Goal: Transaction & Acquisition: Purchase product/service

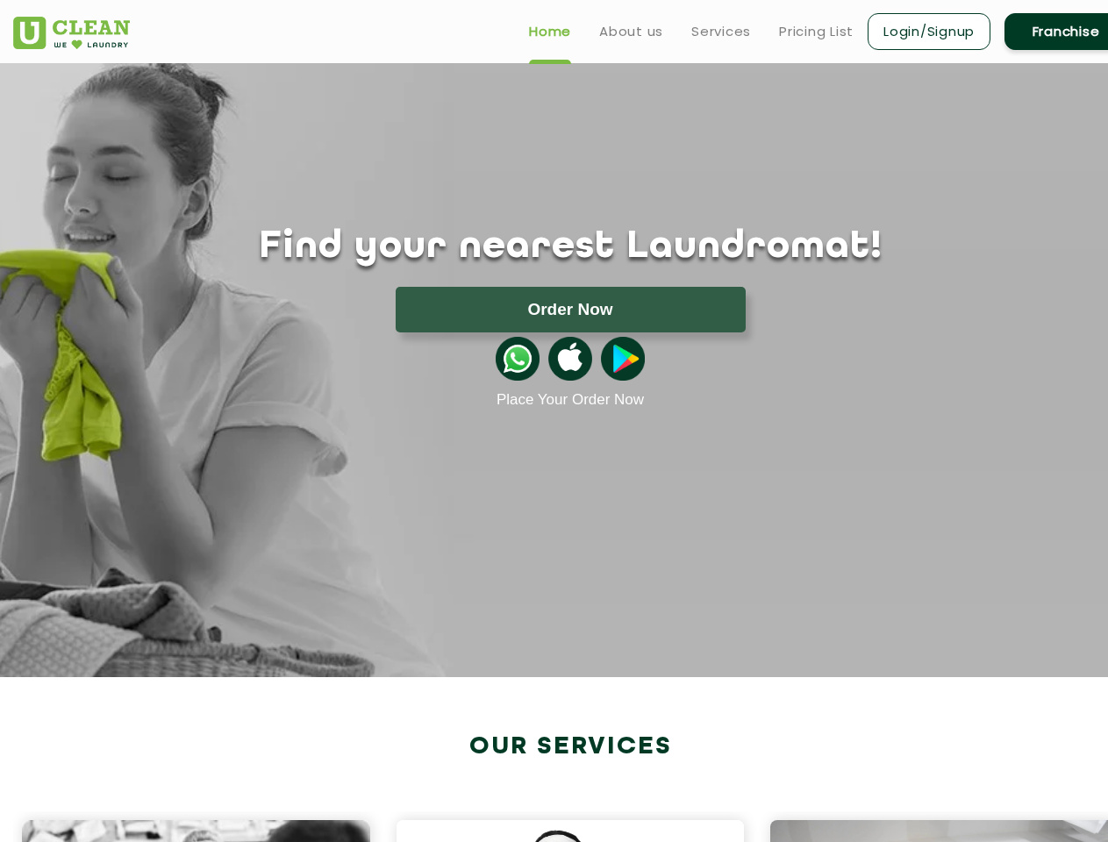
click at [570, 310] on button "Order Now" at bounding box center [571, 310] width 350 height 46
click at [0, 0] on div at bounding box center [0, 0] width 0 height 0
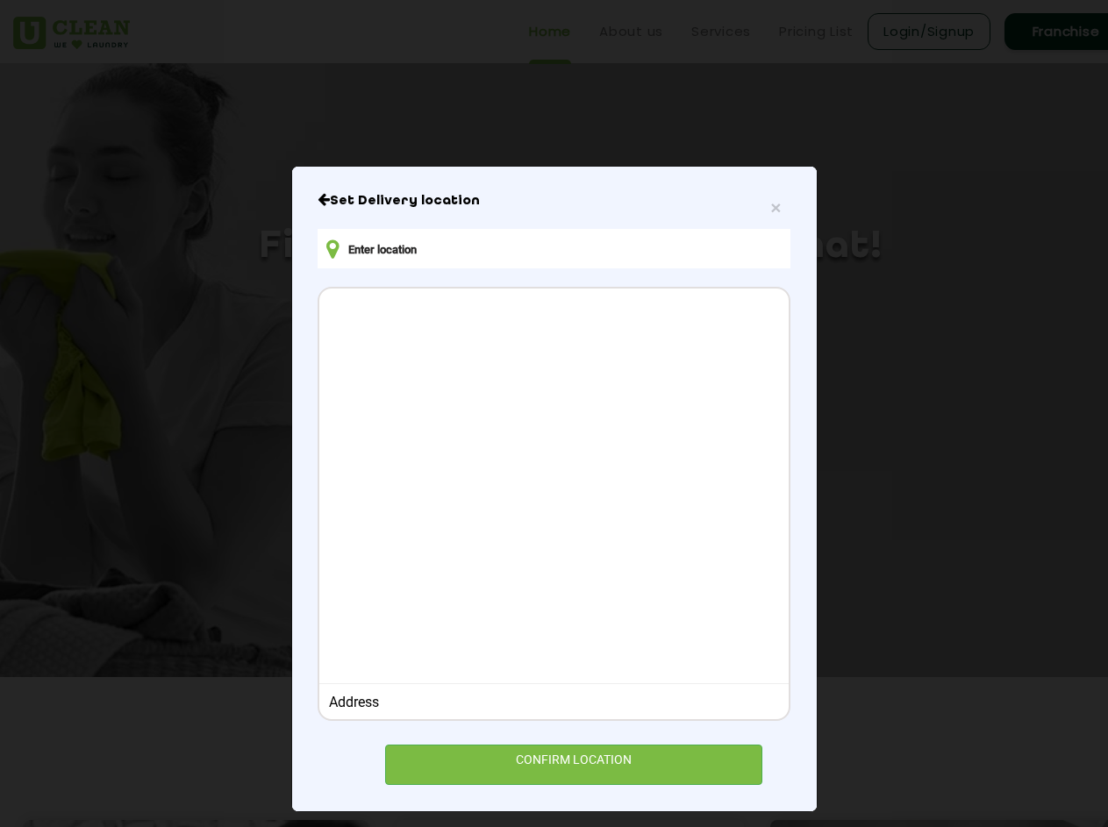
click at [570, 359] on div at bounding box center [553, 484] width 469 height 390
click at [623, 359] on div at bounding box center [553, 484] width 469 height 390
click at [561, 827] on div "× Set Delivery location Address CONFIRM LOCATION" at bounding box center [554, 413] width 1108 height 827
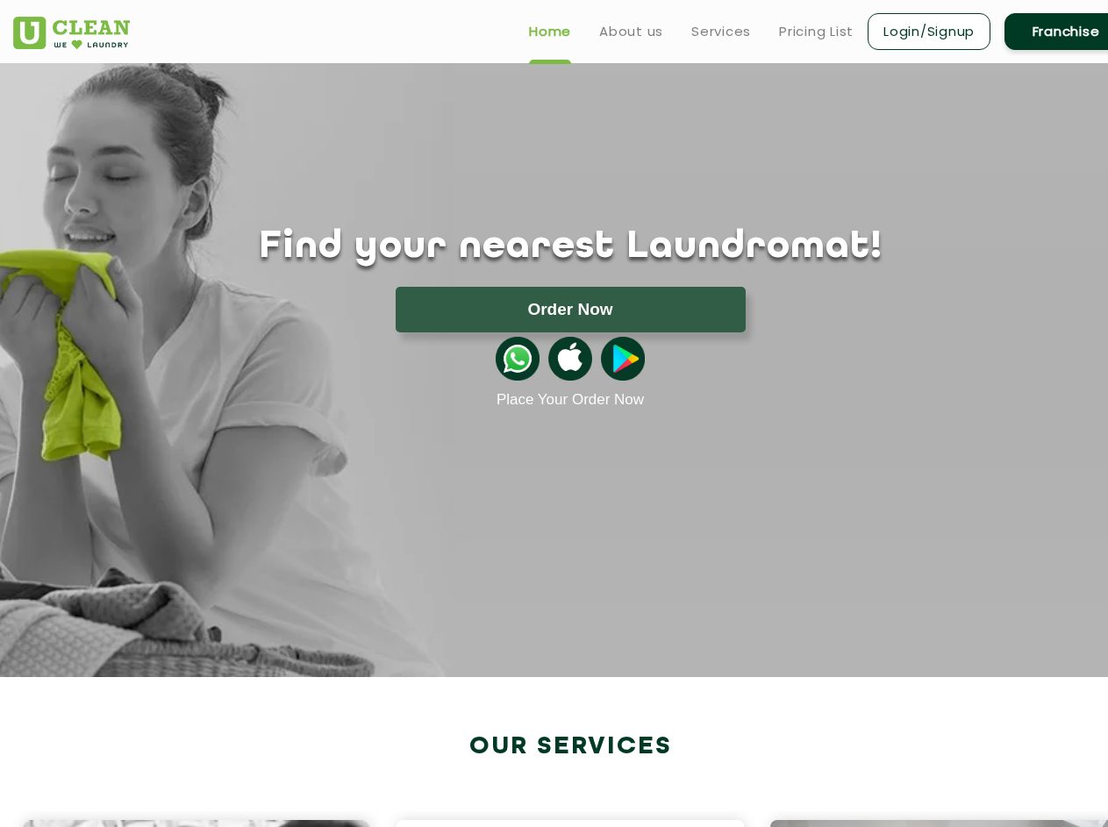
click at [561, 827] on div "× Set Delivery location Address CONFIRM LOCATION" at bounding box center [554, 413] width 1108 height 827
